Goal: Task Accomplishment & Management: Use online tool/utility

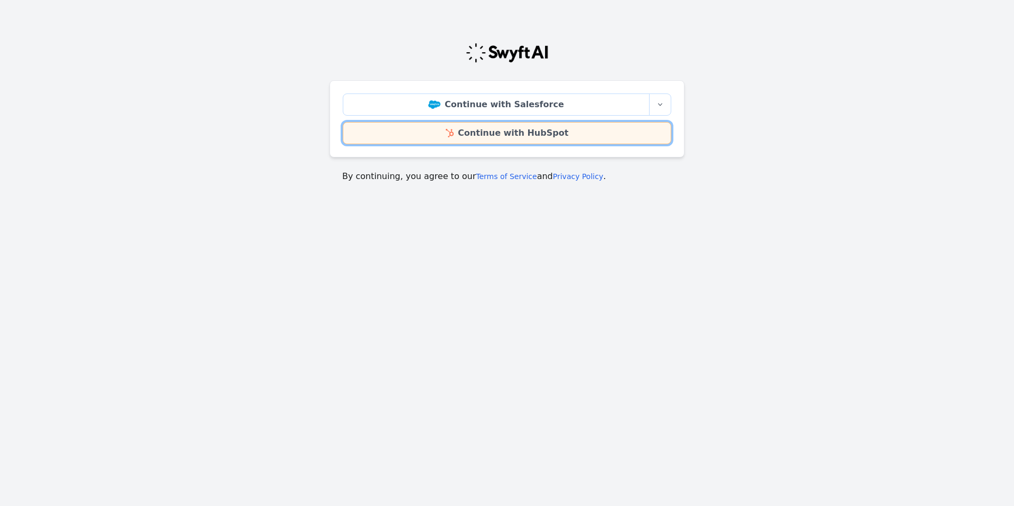
click at [605, 132] on link "Continue with HubSpot" at bounding box center [507, 133] width 329 height 22
